Goal: Transaction & Acquisition: Purchase product/service

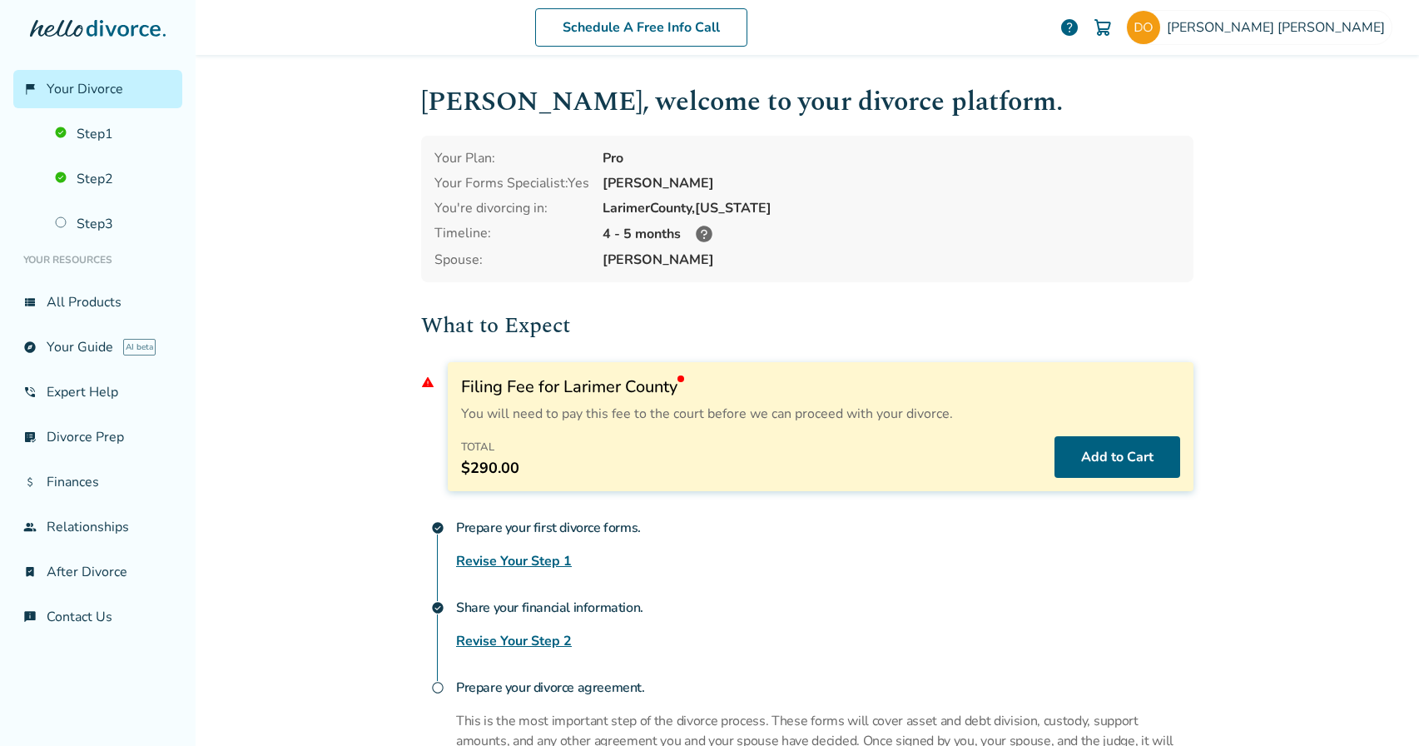
click at [425, 382] on span "warning" at bounding box center [427, 381] width 13 height 13
click at [1133, 449] on button "Add to Cart" at bounding box center [1118, 457] width 126 height 42
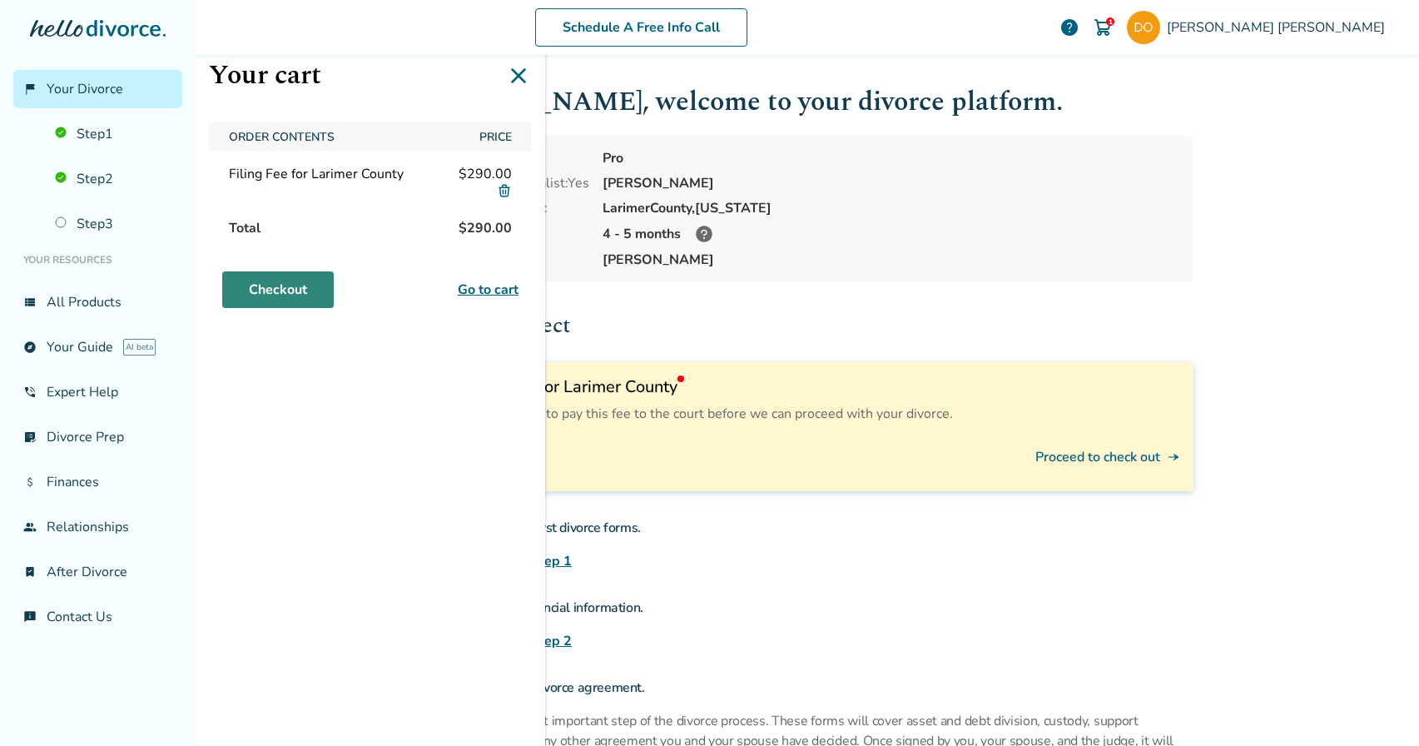
click at [270, 282] on link "Checkout" at bounding box center [278, 289] width 112 height 37
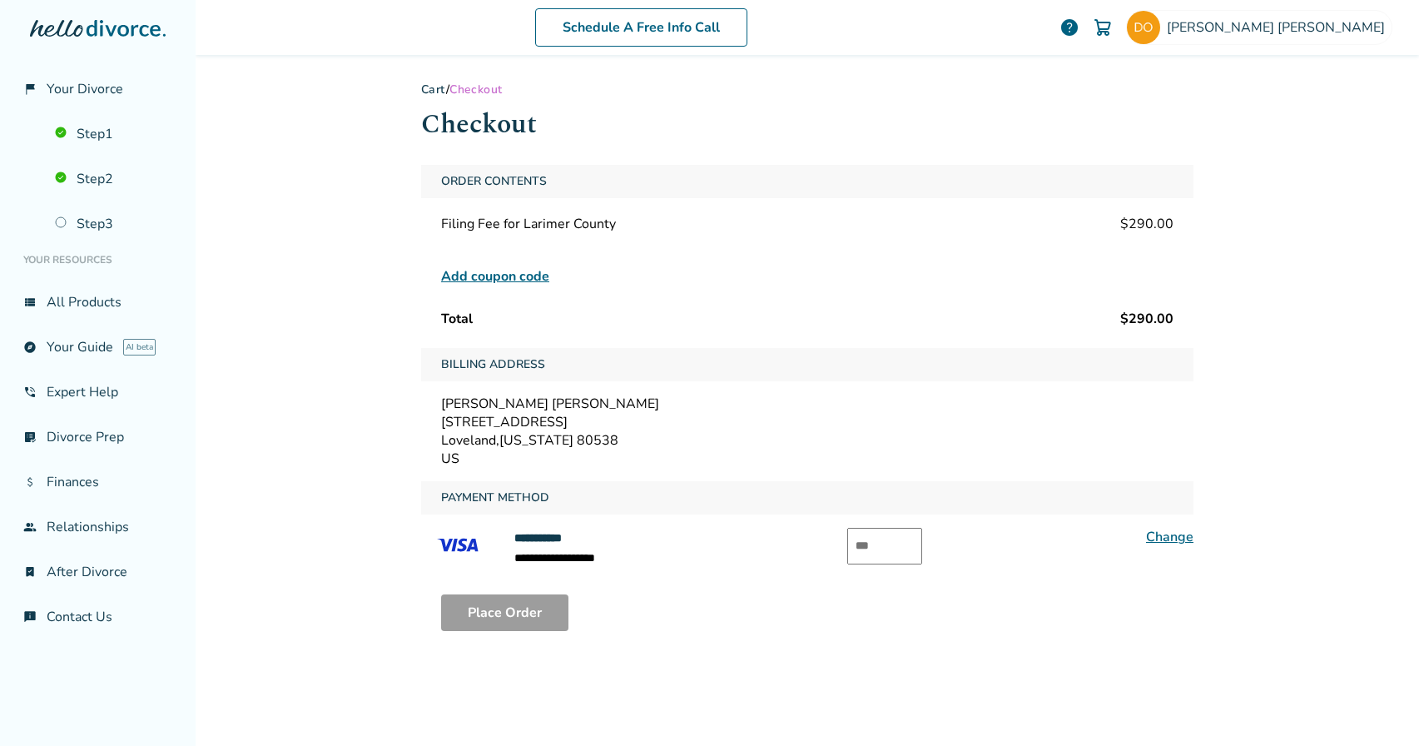
click at [669, 619] on div "Place Order" at bounding box center [807, 612] width 773 height 63
click at [887, 547] on input "text" at bounding box center [885, 546] width 75 height 37
type input "***"
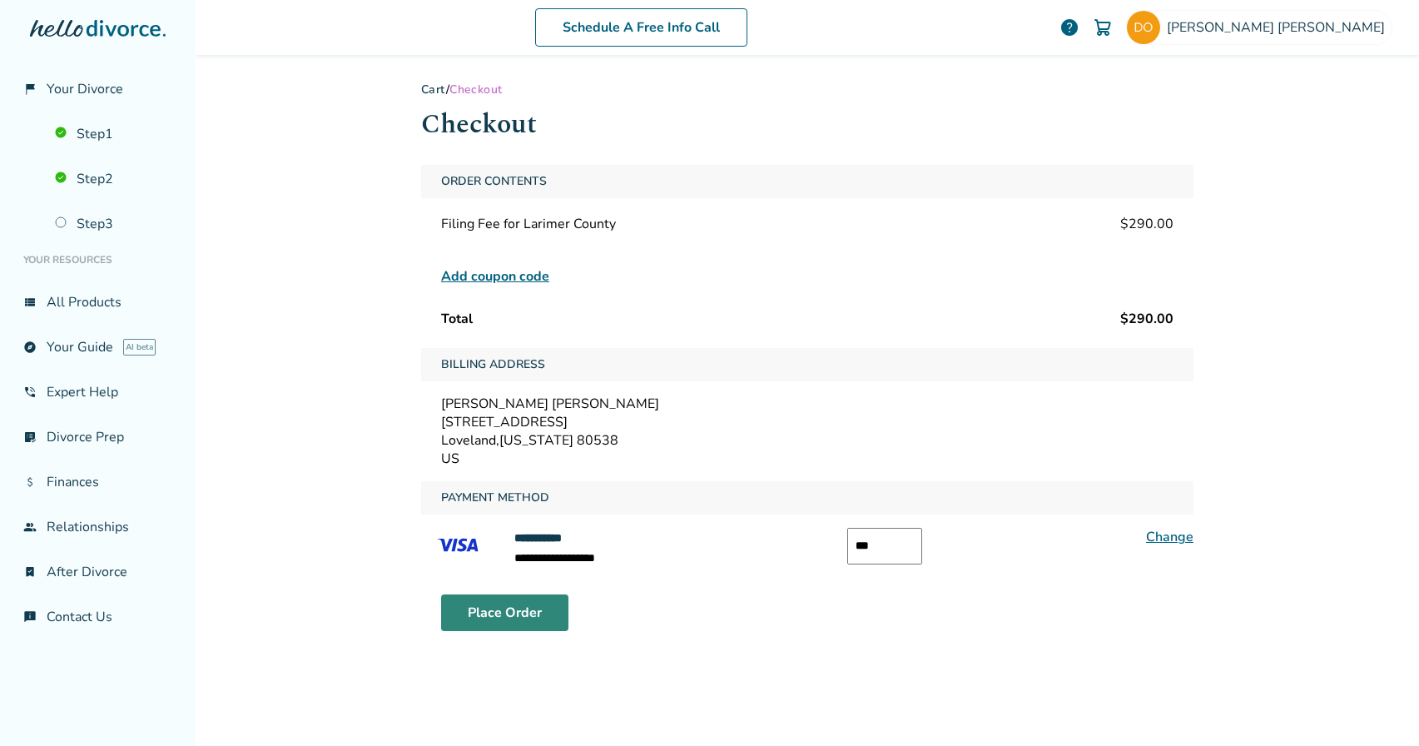
click at [510, 604] on button "Place Order" at bounding box center [504, 612] width 127 height 37
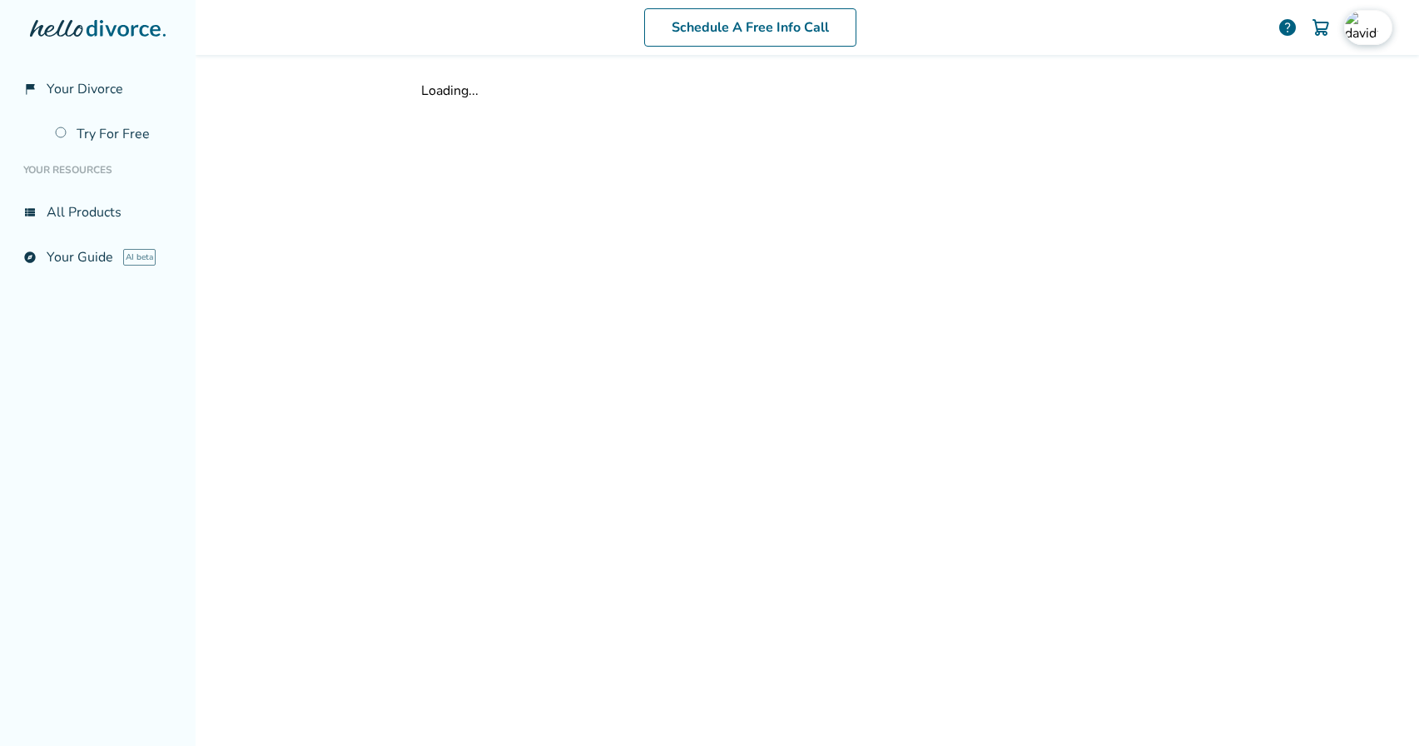
click at [1356, 24] on img at bounding box center [1361, 27] width 33 height 33
click at [1225, 148] on link "Orders" at bounding box center [1218, 164] width 42 height 32
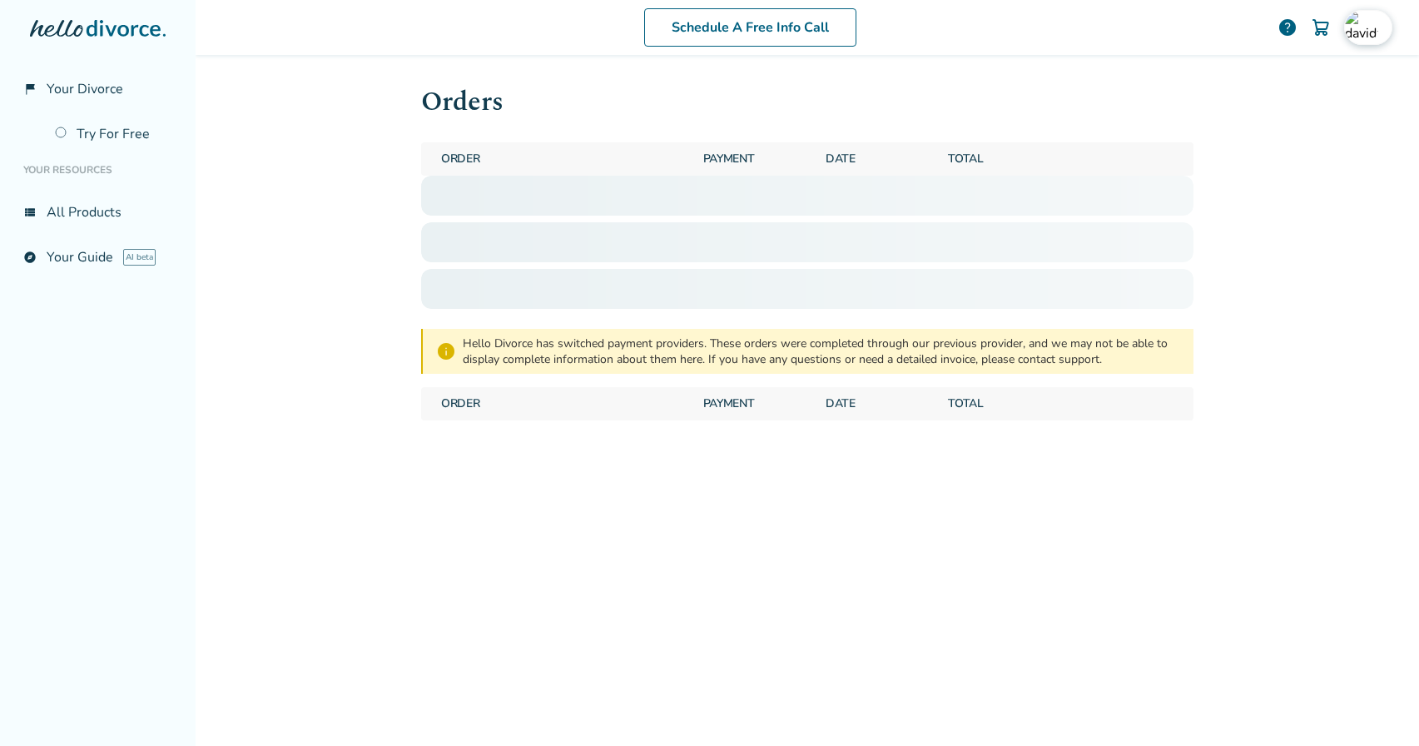
click at [1364, 23] on img at bounding box center [1361, 27] width 33 height 33
click at [1240, 246] on div "Sign Out Close" at bounding box center [1281, 258] width 221 height 24
click at [1195, 246] on button "Sign Out" at bounding box center [1202, 258] width 63 height 24
